Goal: Find specific page/section: Find specific page/section

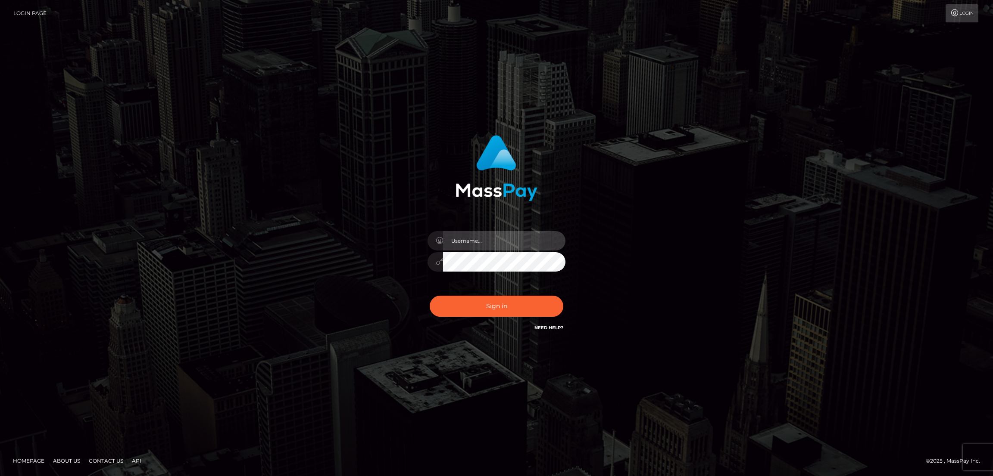
type input "nb.es"
click at [502, 304] on button "Sign in" at bounding box center [497, 306] width 134 height 21
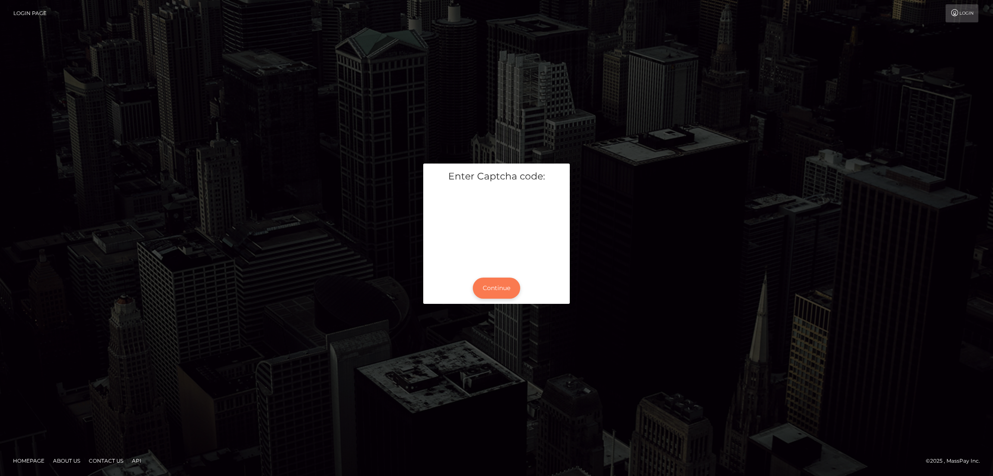
click at [498, 282] on button "Continue" at bounding box center [496, 288] width 47 height 21
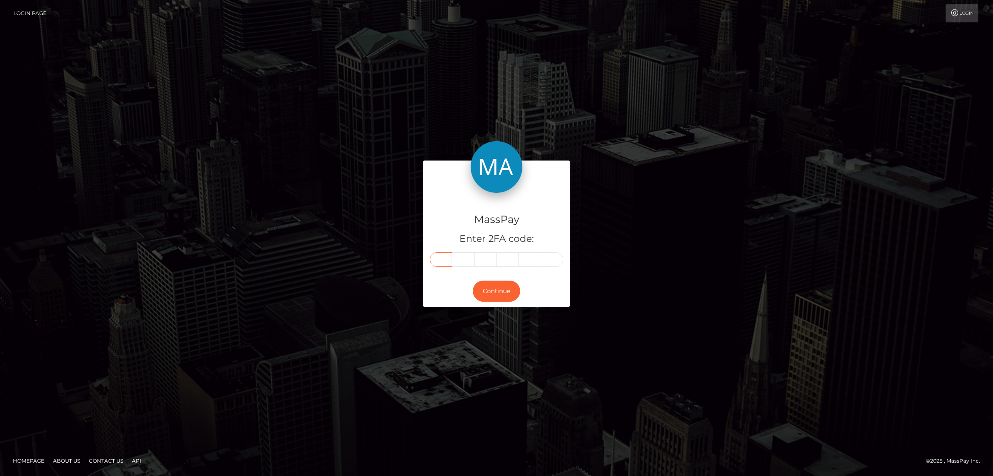
click at [441, 260] on input "text" at bounding box center [441, 259] width 22 height 15
paste input "9"
type input "9"
type input "0"
type input "2"
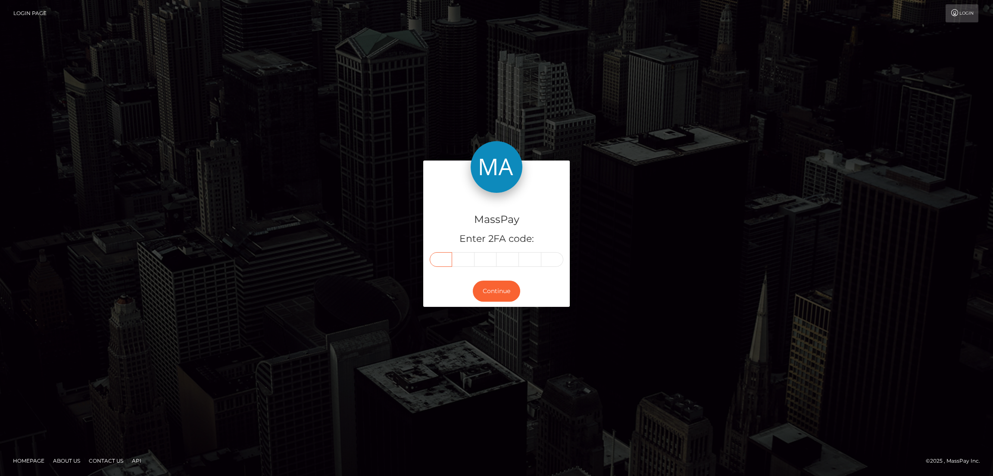
type input "5"
type input "1"
click at [493, 290] on button "Continue" at bounding box center [496, 291] width 47 height 21
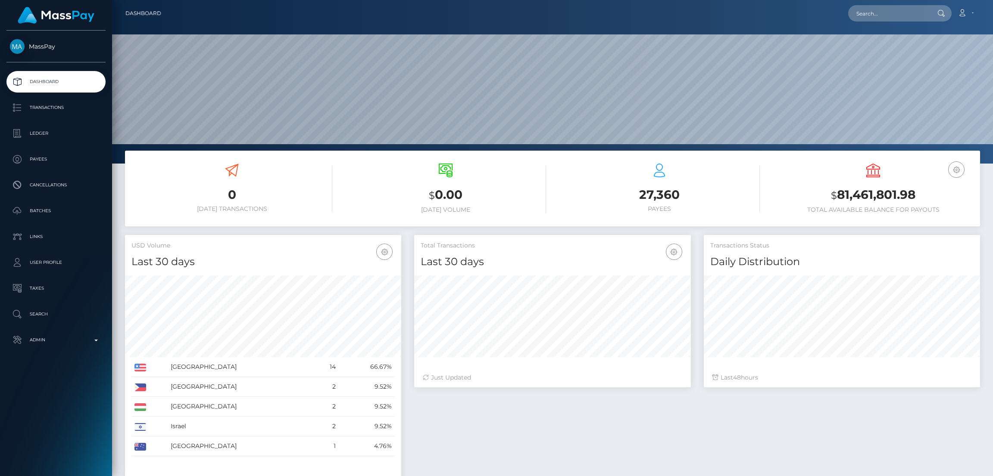
scroll to position [153, 276]
click at [874, 19] on input "text" at bounding box center [888, 13] width 81 height 16
paste input "rstanik@seznam.cz"
type input "rstanik@seznam.cz"
click at [870, 50] on link "Bc Richard StanÃ­k" at bounding box center [885, 45] width 74 height 16
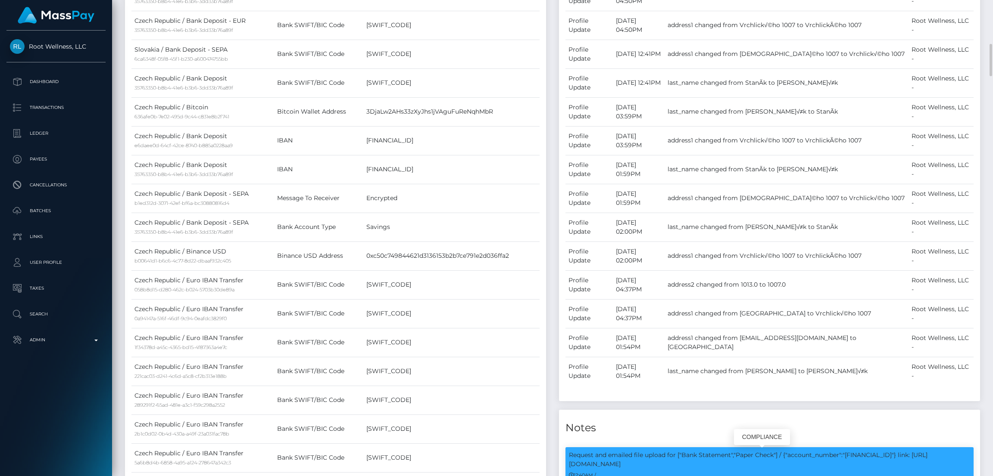
scroll to position [103, 276]
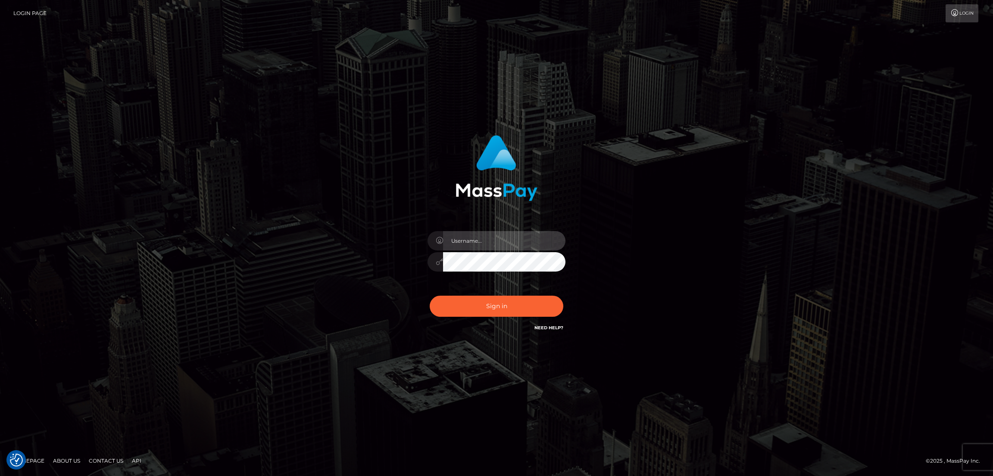
type input "[DOMAIN_NAME]"
click at [498, 295] on div "Sign in Need Help?" at bounding box center [496, 310] width 151 height 38
click at [497, 297] on button "Sign in" at bounding box center [497, 306] width 134 height 21
type input "nb.es"
click at [501, 313] on button "Sign in" at bounding box center [497, 306] width 134 height 21
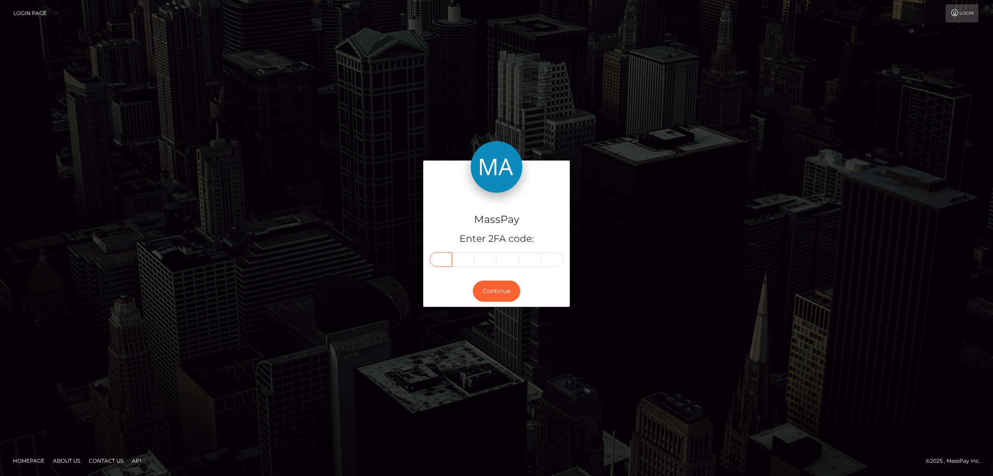
click at [441, 258] on input "text" at bounding box center [441, 259] width 22 height 15
paste input "2"
type input "2"
type input "1"
type input "7"
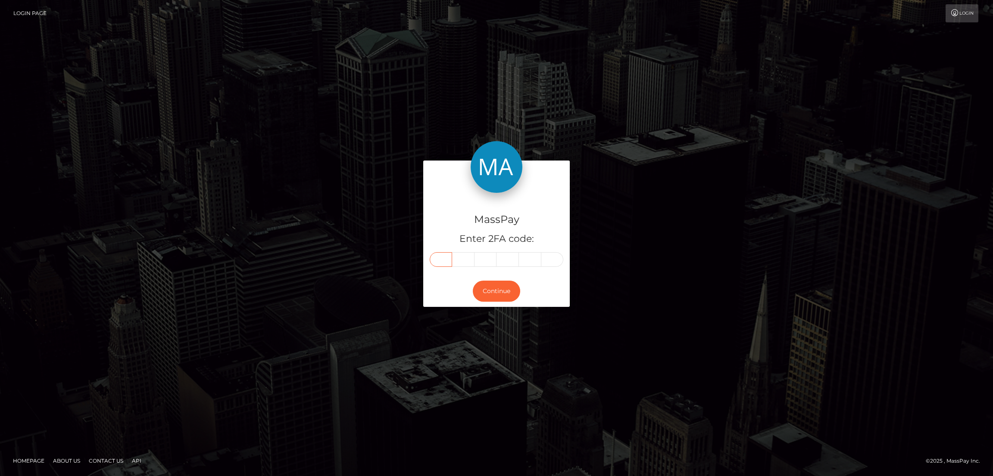
type input "9"
type input "4"
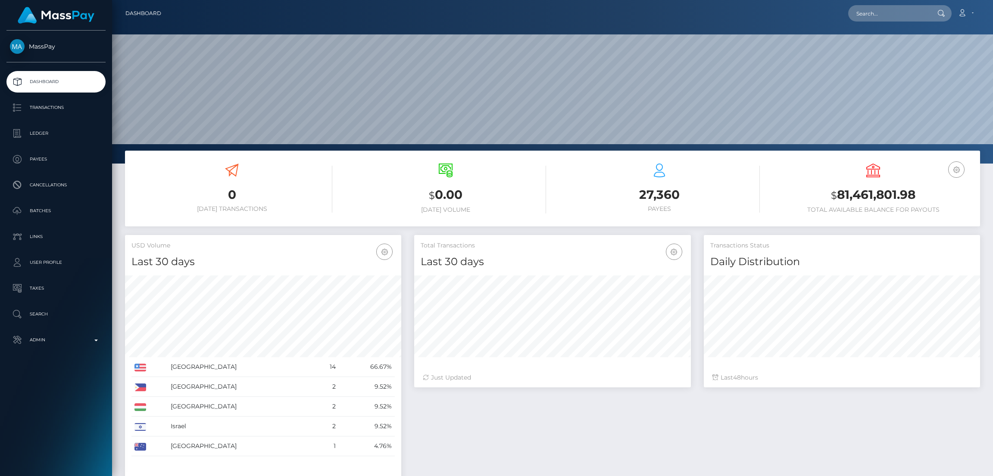
scroll to position [153, 276]
click at [877, 11] on input "text" at bounding box center [888, 13] width 81 height 16
paste input "danifairxo@gmail.com"
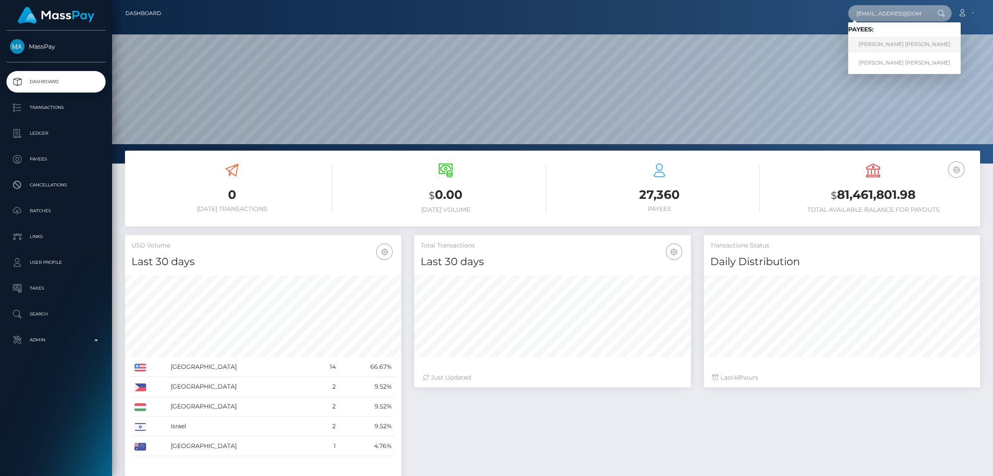
type input "danifairxo@gmail.com"
click at [882, 44] on link "JORGE GUSTAVO BUTLER MENDOZA" at bounding box center [904, 45] width 112 height 16
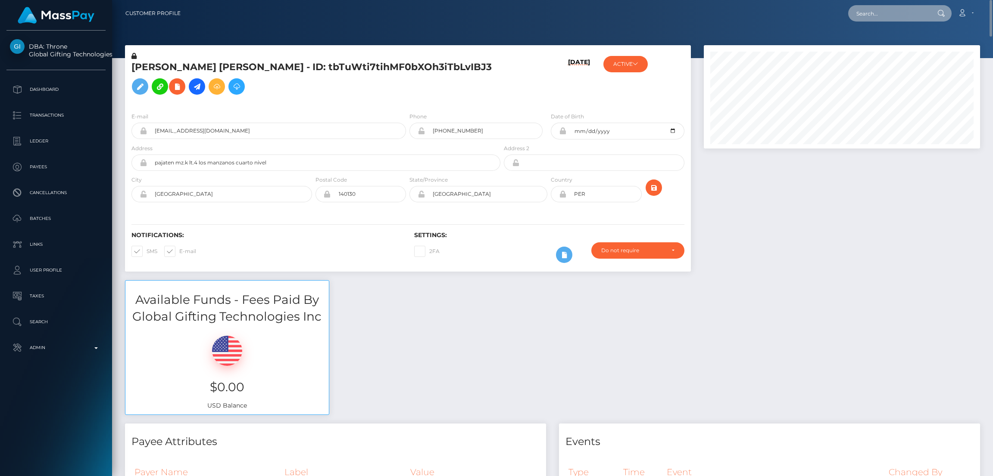
click at [884, 14] on input "text" at bounding box center [888, 13] width 81 height 16
paste input "[EMAIL_ADDRESS][DOMAIN_NAME]"
type input "[EMAIL_ADDRESS][DOMAIN_NAME]"
click at [880, 45] on link "[PERSON_NAME]" at bounding box center [882, 45] width 69 height 16
